Goal: Navigation & Orientation: Find specific page/section

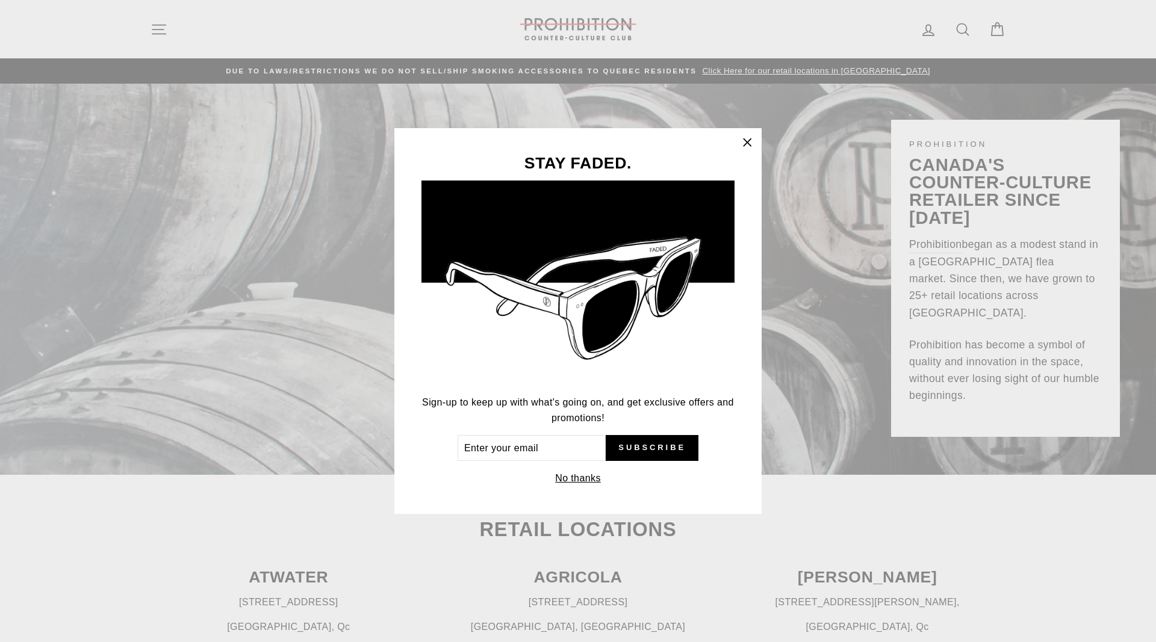
click at [585, 486] on button "No thanks" at bounding box center [578, 478] width 53 height 17
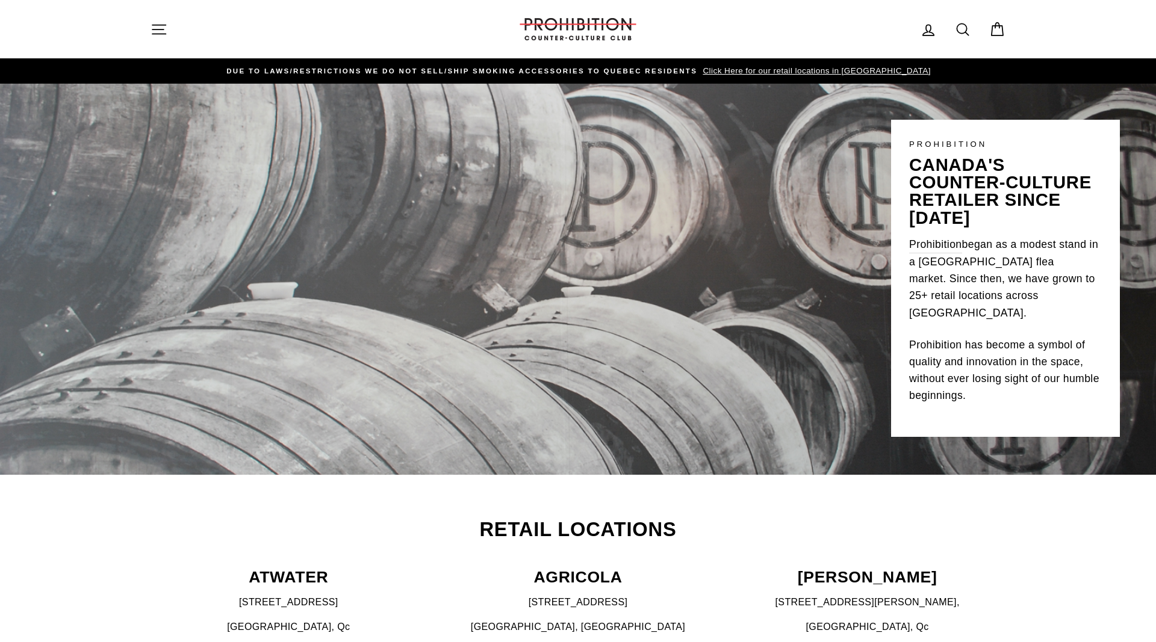
click at [782, 68] on span "Click Here for our retail locations in [GEOGRAPHIC_DATA]" at bounding box center [815, 70] width 231 height 9
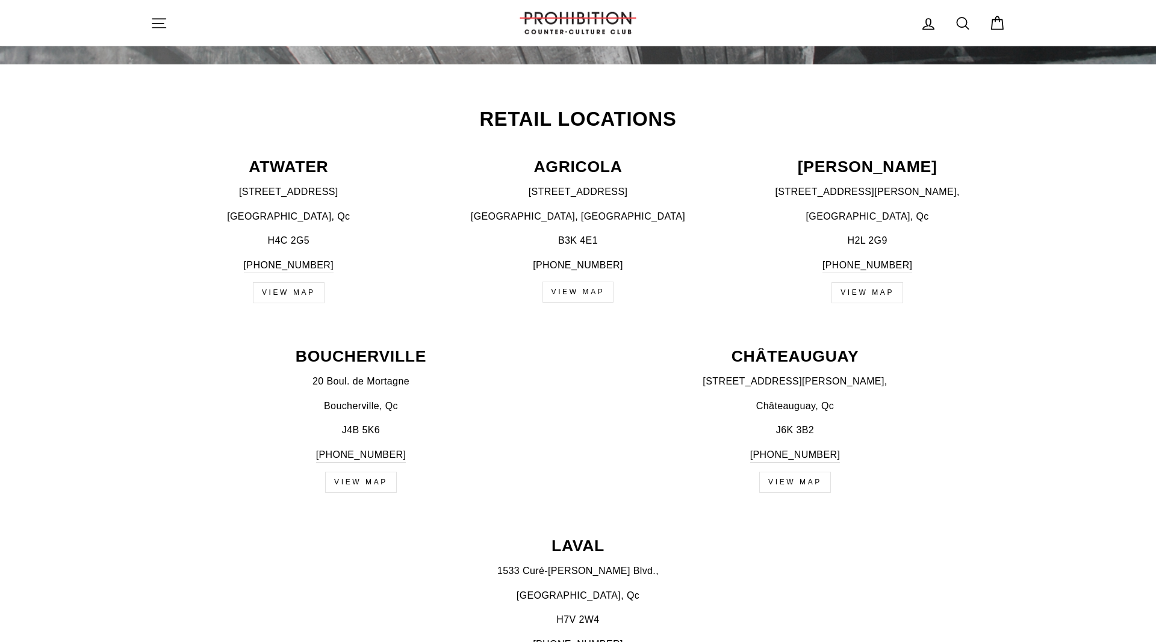
scroll to position [438, 0]
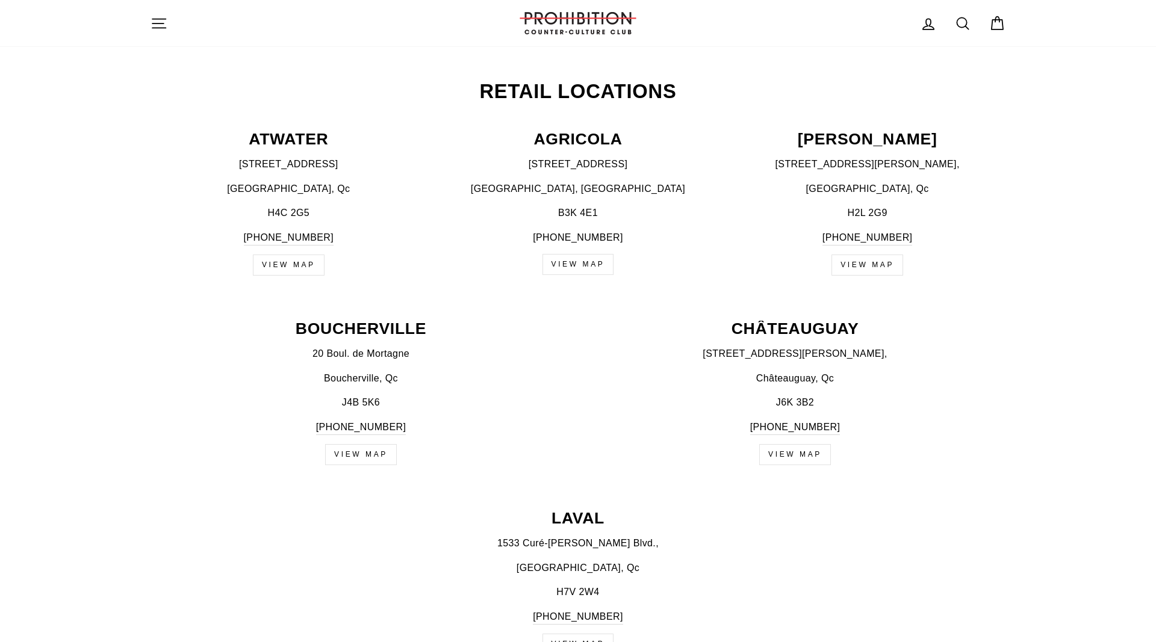
click at [883, 137] on p "[PERSON_NAME]" at bounding box center [867, 139] width 276 height 16
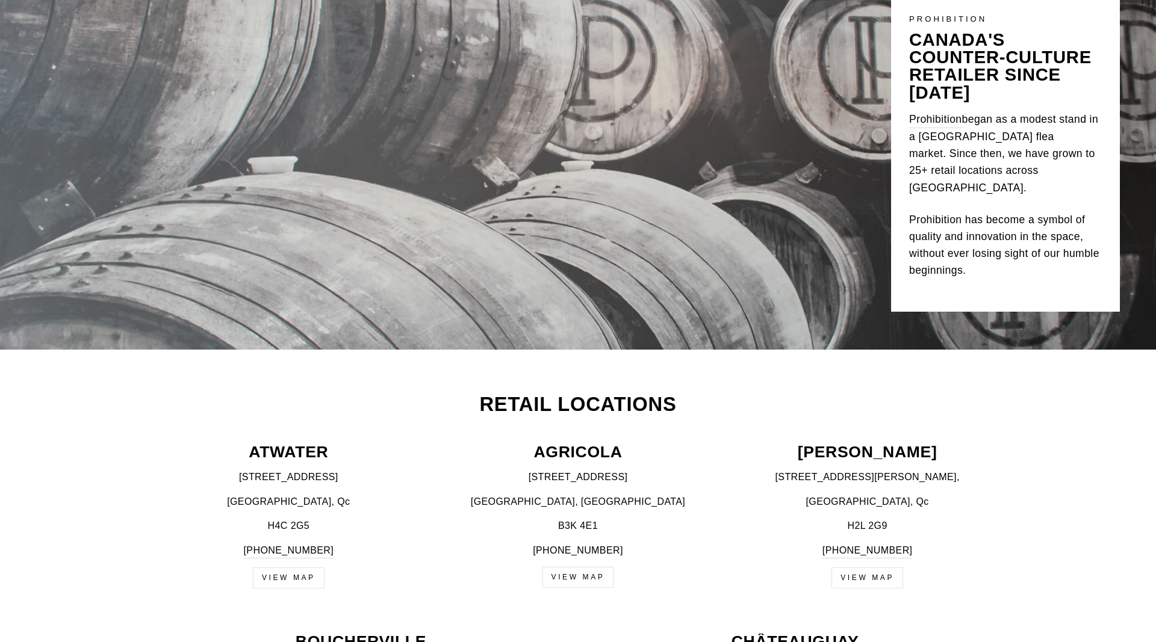
scroll to position [0, 0]
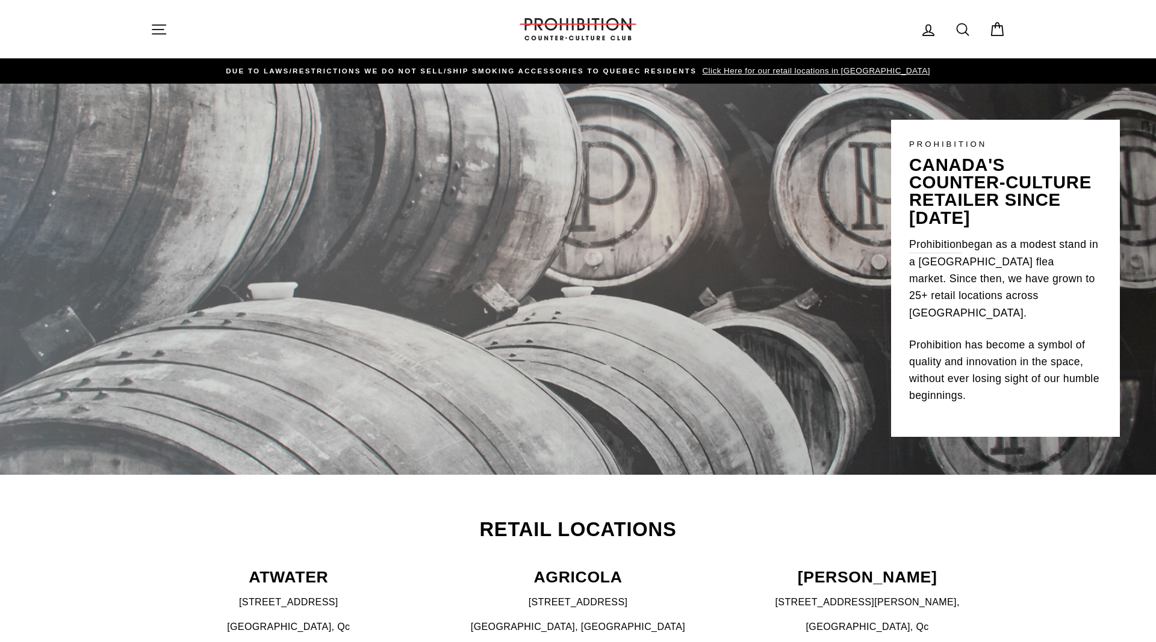
click at [163, 30] on icon "button" at bounding box center [159, 29] width 17 height 17
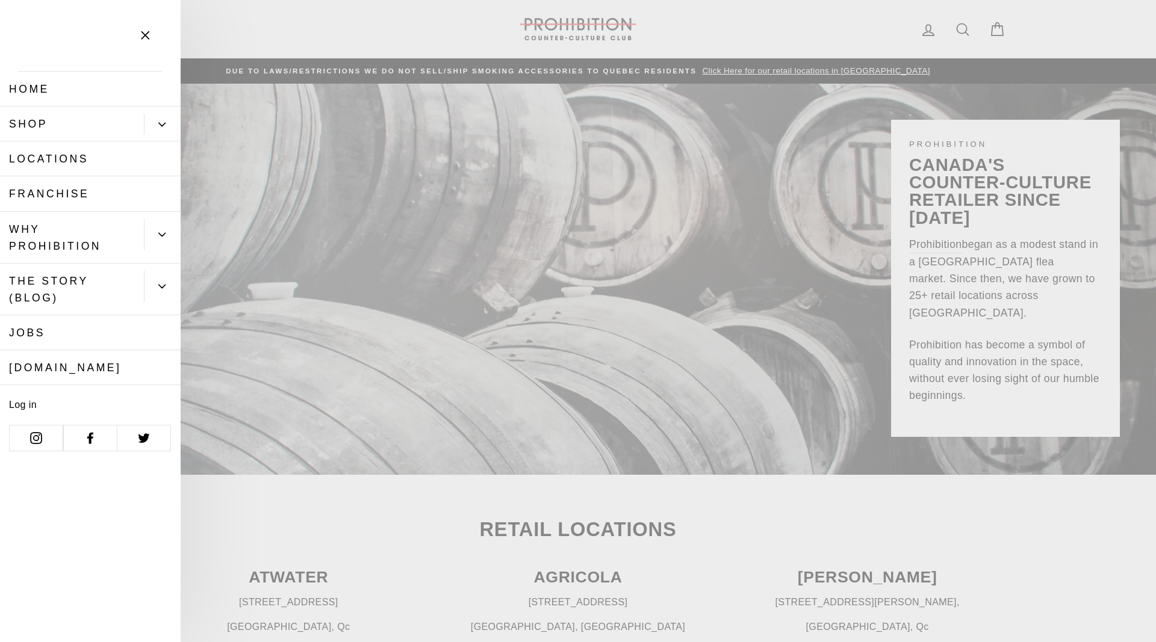
click at [151, 129] on button "Primary" at bounding box center [162, 124] width 37 height 21
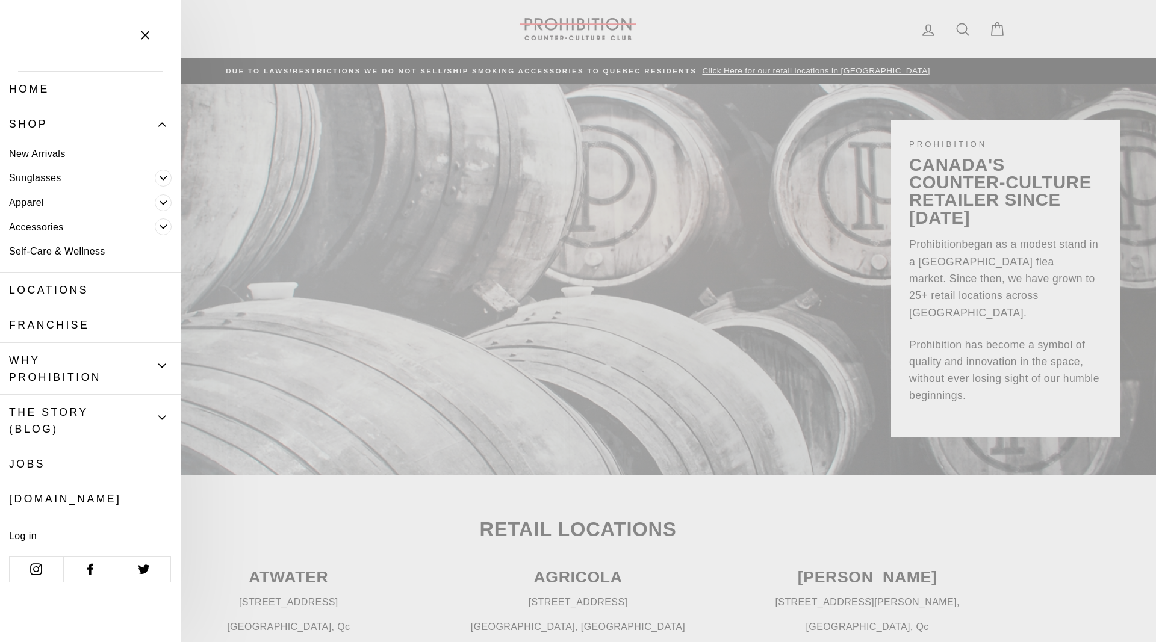
click at [38, 157] on link "New Arrivals" at bounding box center [90, 154] width 181 height 25
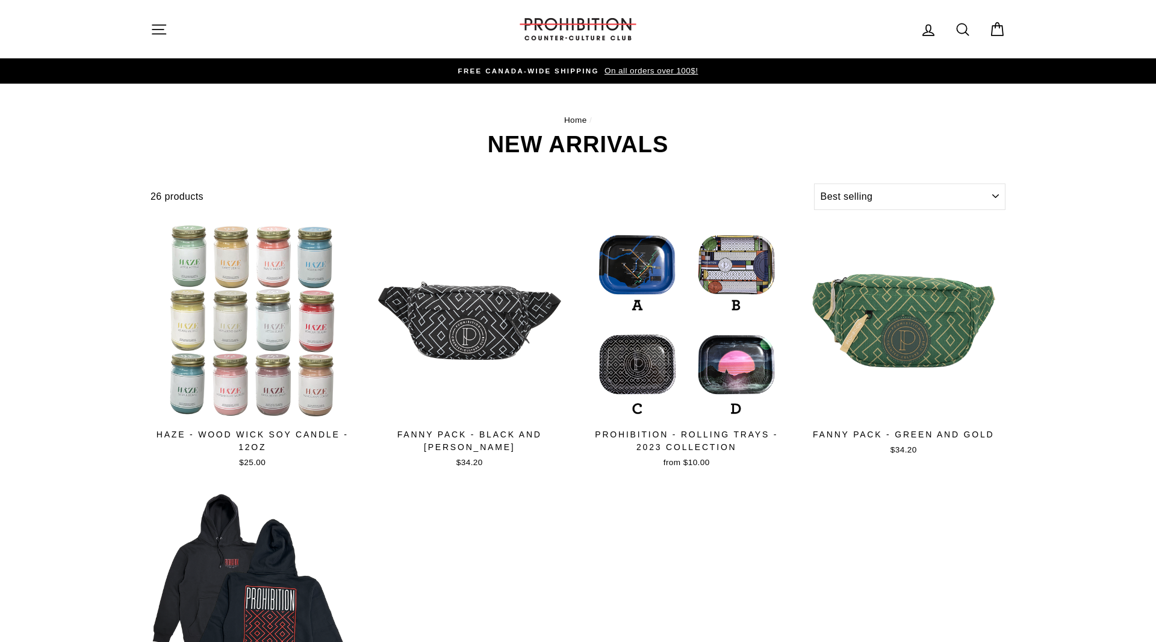
select select "best-selling"
